Goal: Task Accomplishment & Management: Use online tool/utility

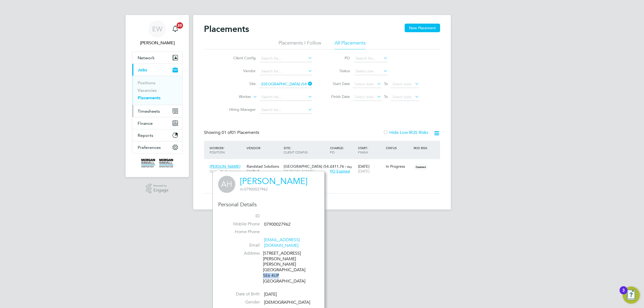
click at [145, 108] on button "Timesheets" at bounding box center [157, 111] width 50 height 12
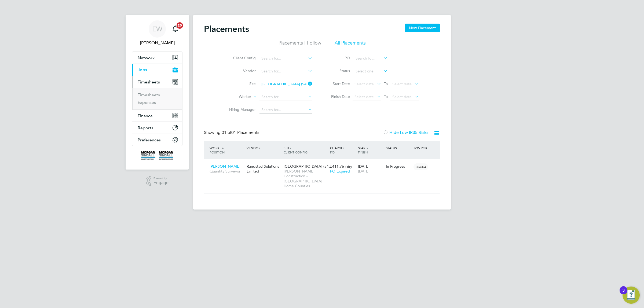
click at [146, 98] on li "Timesheets" at bounding box center [158, 96] width 40 height 8
click at [145, 96] on link "Timesheets" at bounding box center [149, 94] width 22 height 5
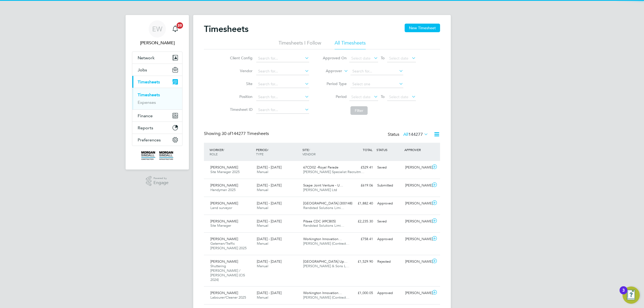
scroll to position [13, 46]
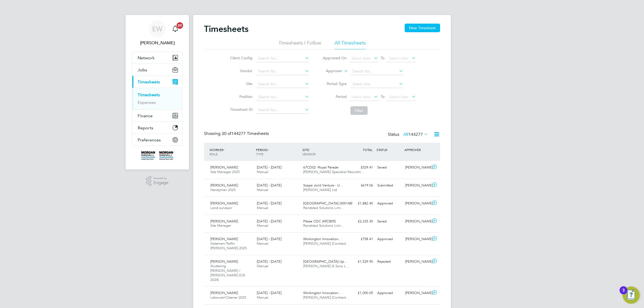
click at [336, 71] on label "Approver" at bounding box center [330, 70] width 24 height 5
click at [328, 77] on li "Worker" at bounding box center [329, 77] width 27 height 7
click at [358, 74] on input at bounding box center [376, 72] width 53 height 8
paste input "[PERSON_NAME]"
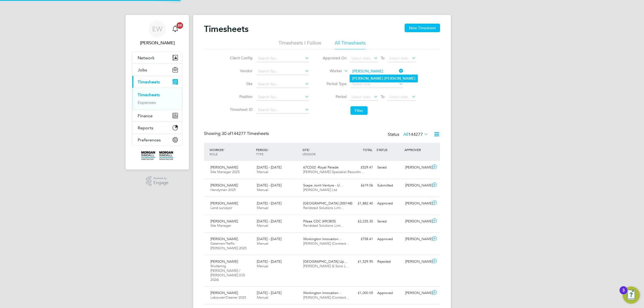
type input "[PERSON_NAME]"
click at [384, 77] on b "[PERSON_NAME]" at bounding box center [399, 78] width 31 height 5
click at [361, 108] on button "Filter" at bounding box center [358, 110] width 17 height 9
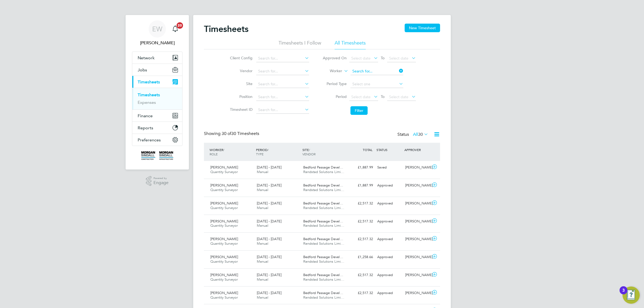
click at [373, 73] on input at bounding box center [376, 72] width 53 height 8
paste input "[PERSON_NAME]"
type input "[PERSON_NAME]"
click at [367, 77] on b "[PERSON_NAME]" at bounding box center [367, 78] width 31 height 5
click at [358, 113] on button "Filter" at bounding box center [358, 110] width 17 height 9
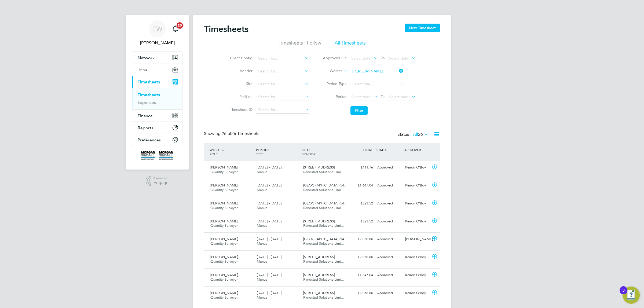
click at [367, 67] on li "Worker [PERSON_NAME]" at bounding box center [369, 71] width 107 height 13
click at [366, 70] on input at bounding box center [376, 72] width 53 height 8
paste input "[PERSON_NAME]"
click at [374, 72] on input "[PERSON_NAME]" at bounding box center [376, 72] width 53 height 8
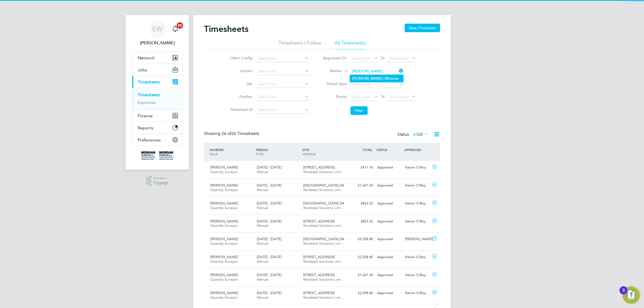
click at [375, 79] on li "[PERSON_NAME]" at bounding box center [376, 78] width 53 height 7
type input "[PERSON_NAME]"
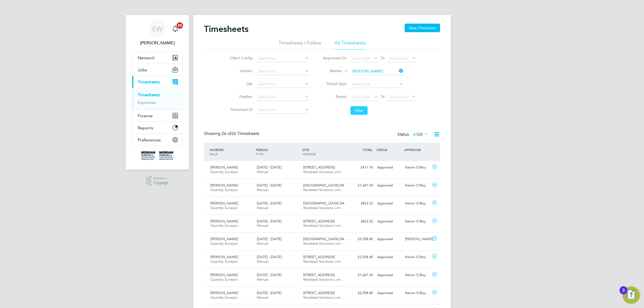
click at [360, 109] on button "Filter" at bounding box center [358, 110] width 17 height 9
